Goal: Information Seeking & Learning: Find specific fact

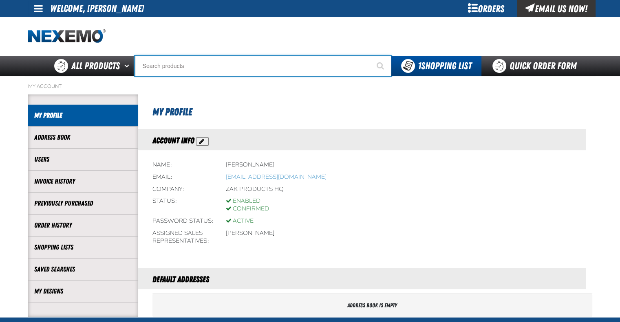
click at [172, 62] on input "Search" at bounding box center [263, 66] width 256 height 20
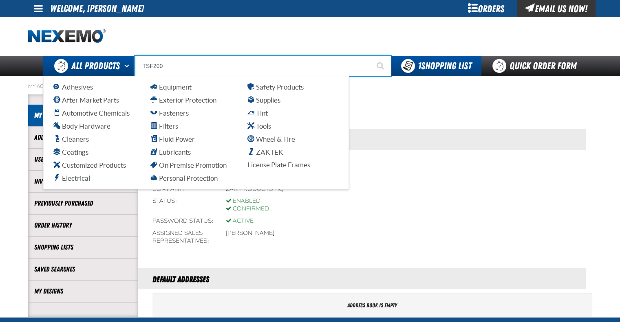
drag, startPoint x: 179, startPoint y: 70, endPoint x: 129, endPoint y: 67, distance: 49.8
click at [129, 67] on div "Back All Products Adhesives After Market Parts Automotive Chemicals Body Hardwa…" at bounding box center [310, 66] width 570 height 20
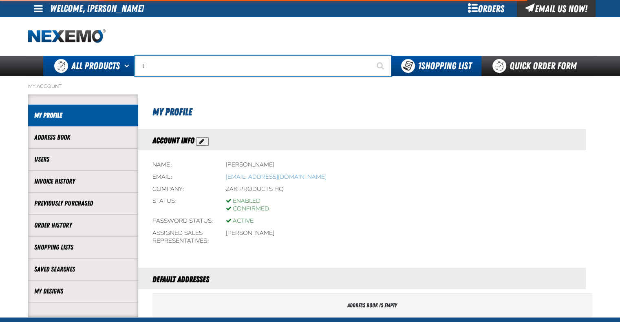
type input "tb"
type input "tb Fresh (32 oz bottle)"
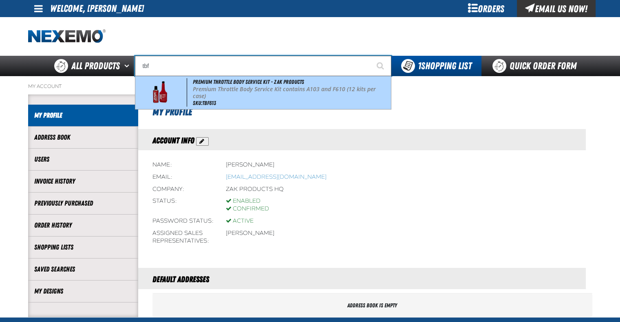
click at [271, 92] on p "Premium Throttle Body Service Kit contains A103 and F610 (12 kits per case)" at bounding box center [291, 93] width 196 height 14
type input "Premium Throttle Body Service Kit - ZAK Products"
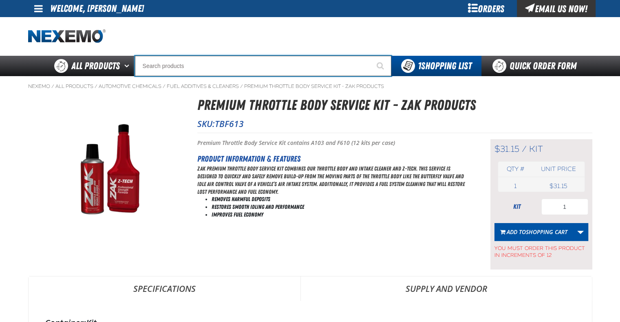
click at [278, 63] on input "Search" at bounding box center [263, 66] width 256 height 20
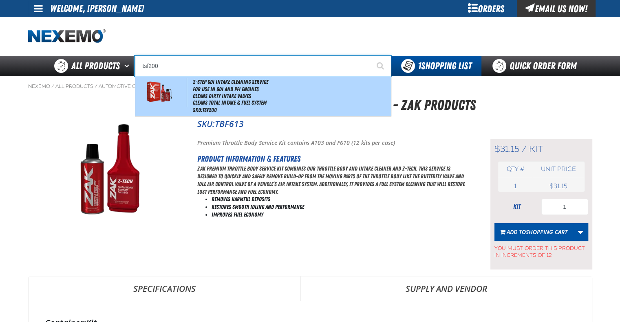
click at [256, 91] on li "For Use in GDI and PFI Engines" at bounding box center [291, 89] width 196 height 7
type input "2-Step GDI Intake Cleaning Service"
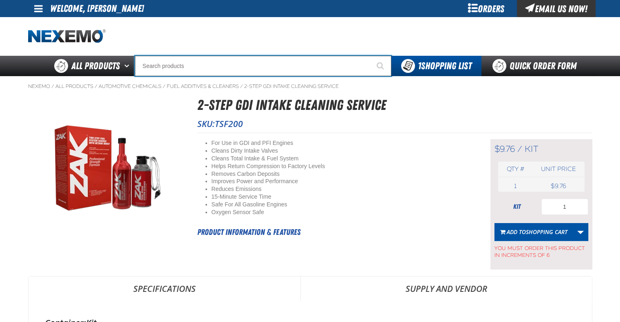
click at [193, 70] on input "Search" at bounding box center [263, 66] width 256 height 20
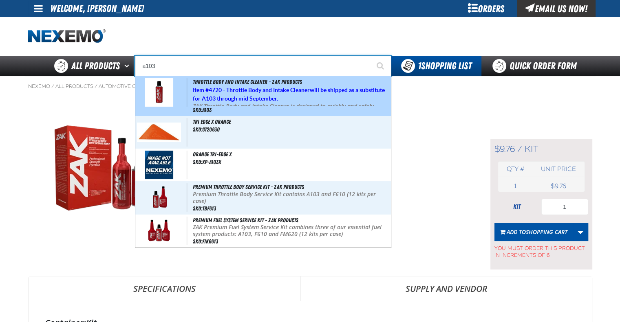
click at [248, 91] on strong "4720 - Throttle Body and Intake Cleaner" at bounding box center [259, 90] width 101 height 7
type input "Throttle Body and Intake Cleaner - ZAK Products"
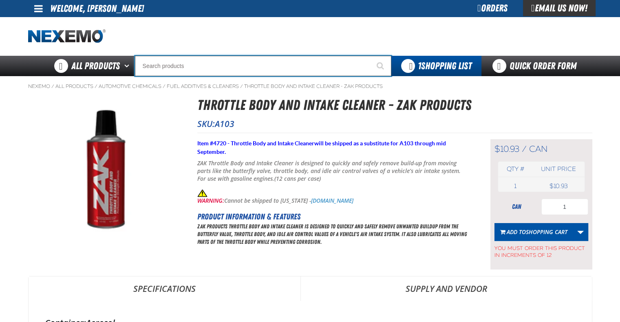
click at [205, 68] on input "Search" at bounding box center [263, 66] width 256 height 20
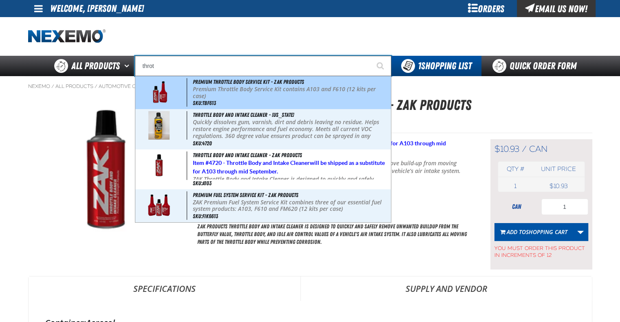
click at [234, 96] on p "Premium Throttle Body Service Kit contains A103 and F610 (12 kits per case)" at bounding box center [291, 93] width 196 height 14
type input "Premium Throttle Body Service Kit - ZAK Products"
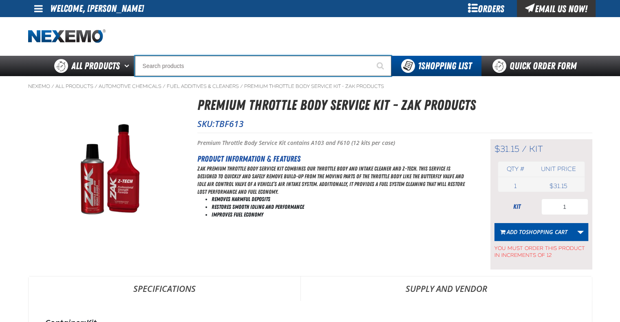
click at [179, 66] on input "Search" at bounding box center [263, 66] width 256 height 20
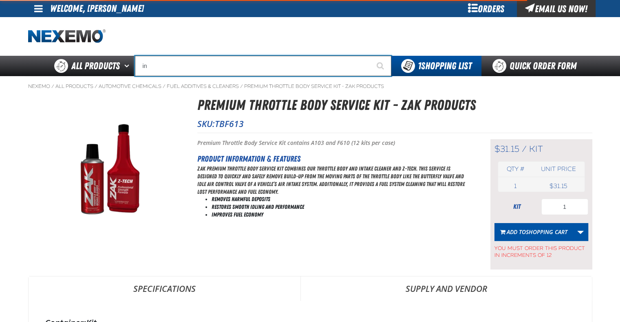
type input "int"
type input "intER SPEC"
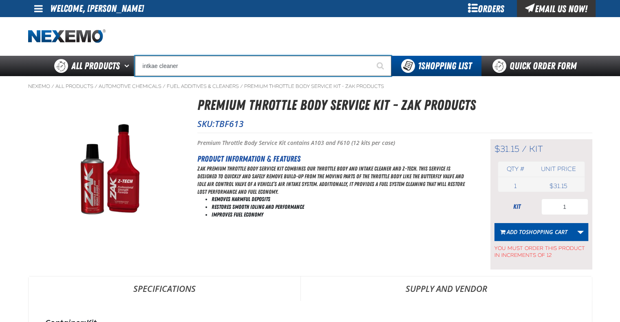
click at [175, 66] on input "intkae cleaner" at bounding box center [263, 66] width 256 height 20
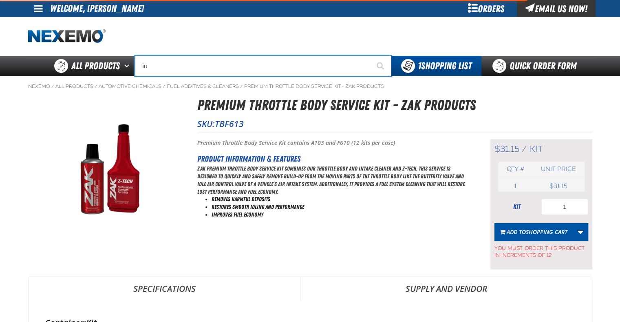
type input "int"
type input "intER SPEC"
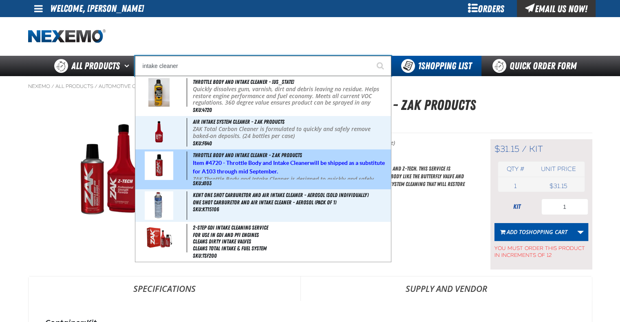
click at [263, 165] on strong "4720 - Throttle Body and Intake Cleaner" at bounding box center [259, 163] width 101 height 7
type input "Throttle Body and Intake Cleaner - ZAK Products"
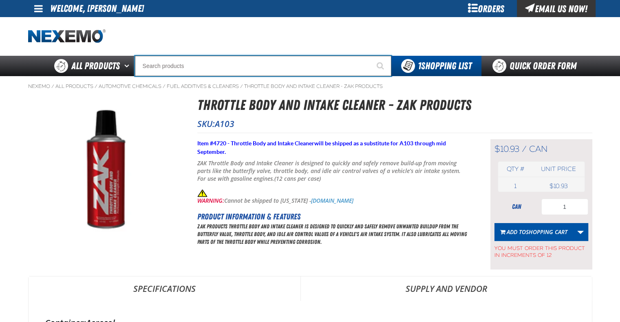
click at [186, 68] on input "Search" at bounding box center [263, 66] width 256 height 20
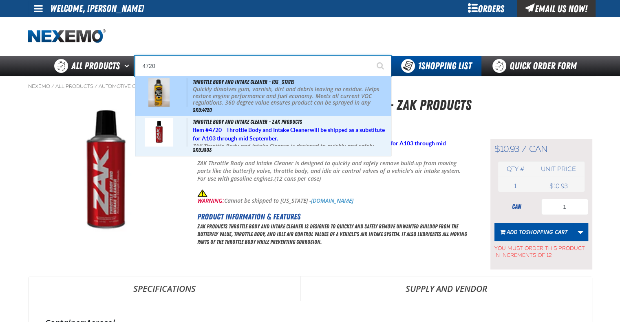
click at [235, 96] on p "Quickly dissolves gum, varnish, dirt and debris leaving no residue. Helps resto…" at bounding box center [291, 99] width 196 height 27
type input "Throttle Body and Intake Cleaner - [US_STATE]"
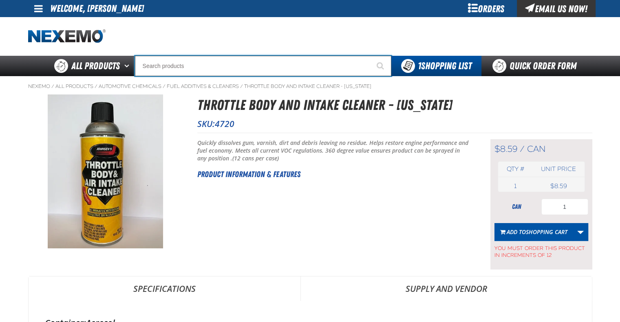
click at [186, 63] on input "Search" at bounding box center [263, 66] width 256 height 20
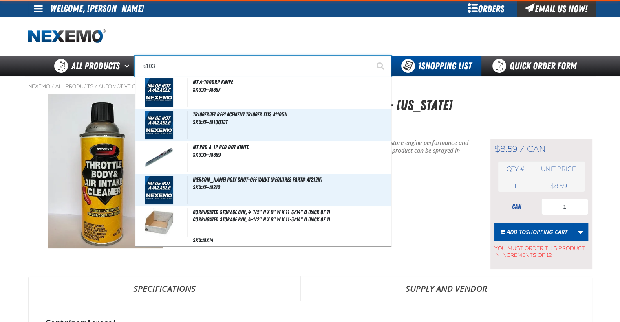
type input "a103"
click at [371, 56] on button "Start Searching" at bounding box center [381, 66] width 20 height 20
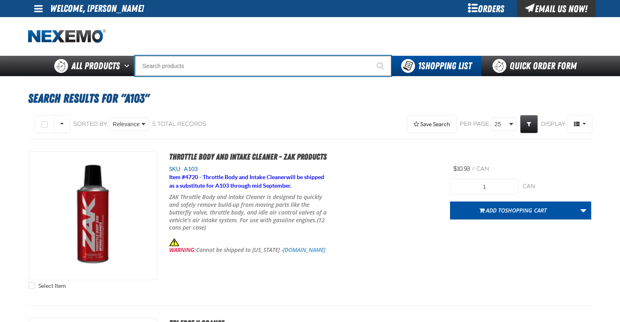
click at [193, 66] on input "Search" at bounding box center [263, 66] width 256 height 20
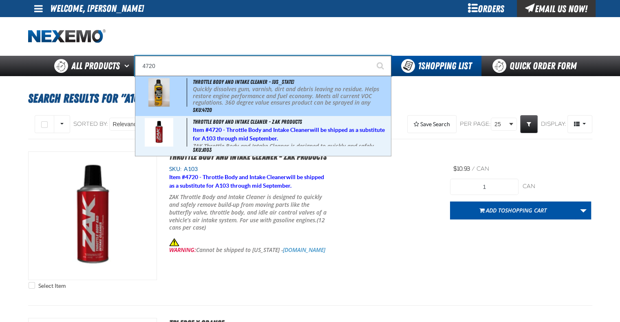
click at [237, 94] on p "Quickly dissolves gum, varnish, dirt and debris leaving no residue. Helps resto…" at bounding box center [291, 99] width 196 height 27
type input "Throttle Body and Intake Cleaner - [US_STATE]"
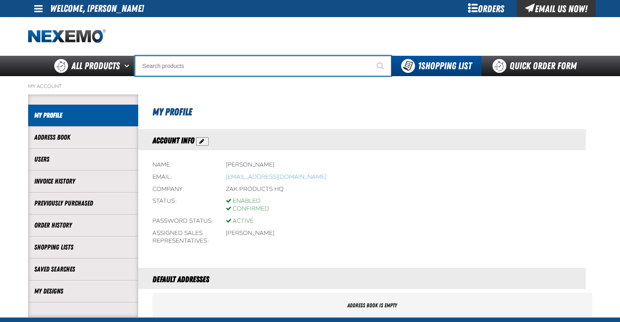
click at [187, 64] on input "Search" at bounding box center [263, 66] width 256 height 20
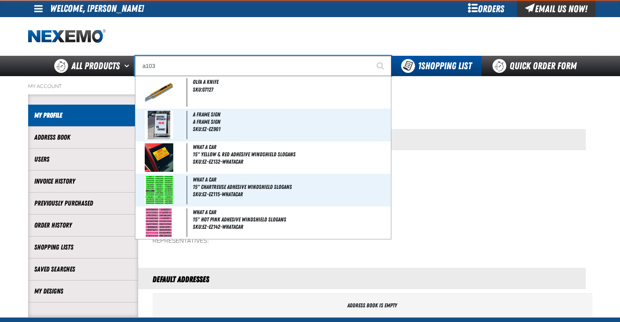
type input "a103"
click at [371, 56] on button "Start Searching" at bounding box center [381, 66] width 20 height 20
